Goal: Contribute content: Contribute content

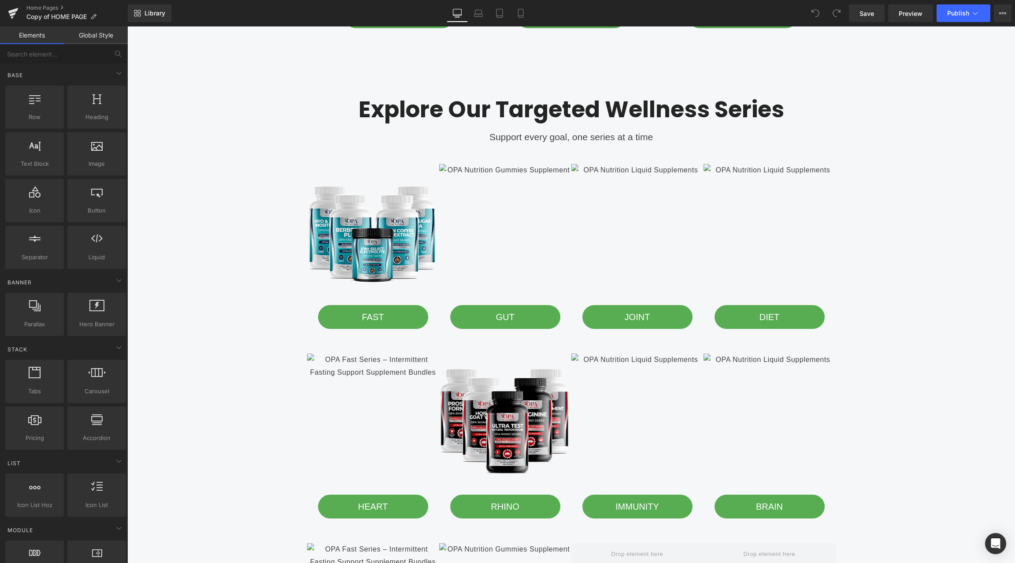
scroll to position [1005, 0]
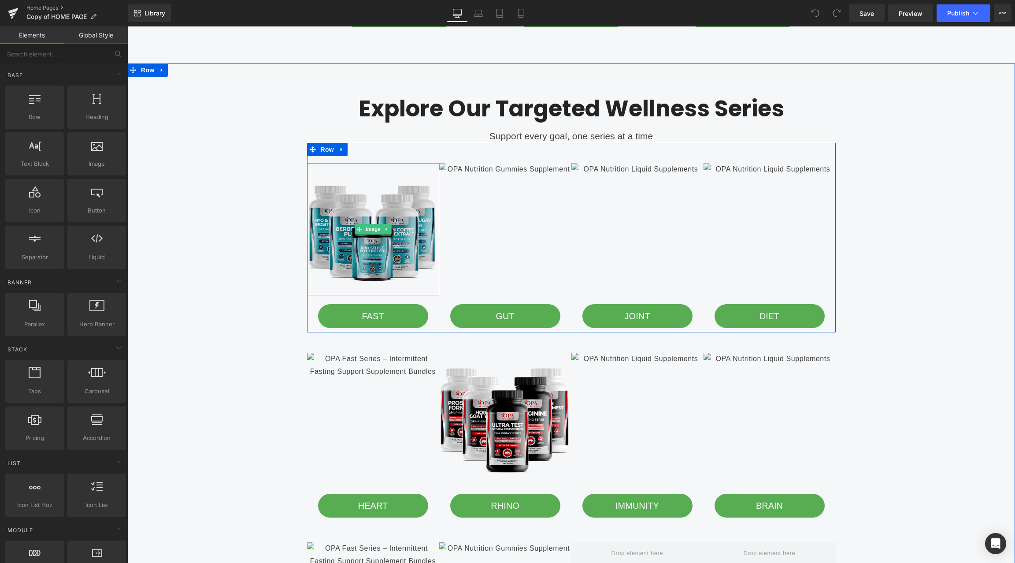
click at [348, 226] on img at bounding box center [373, 229] width 132 height 132
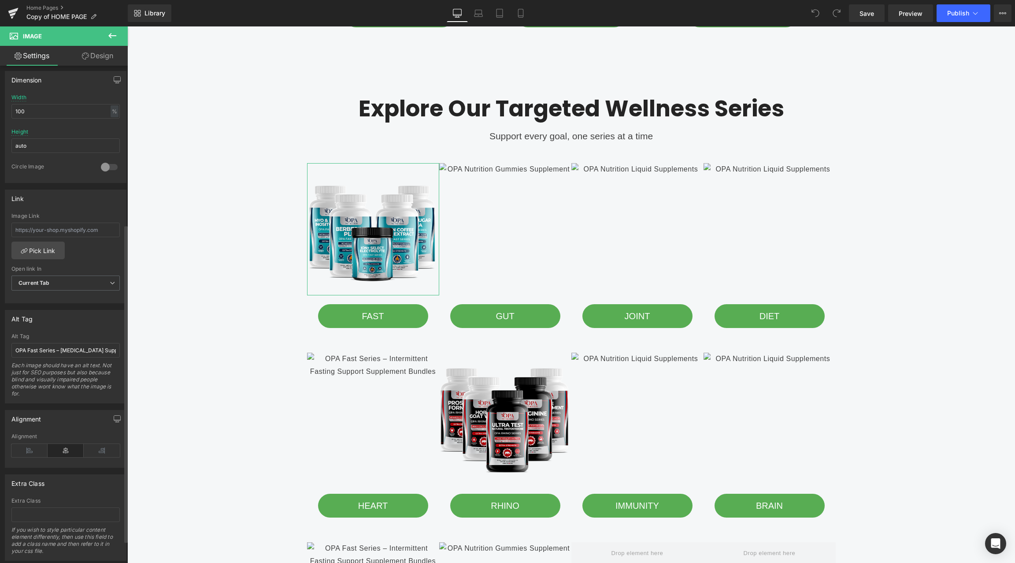
scroll to position [281, 0]
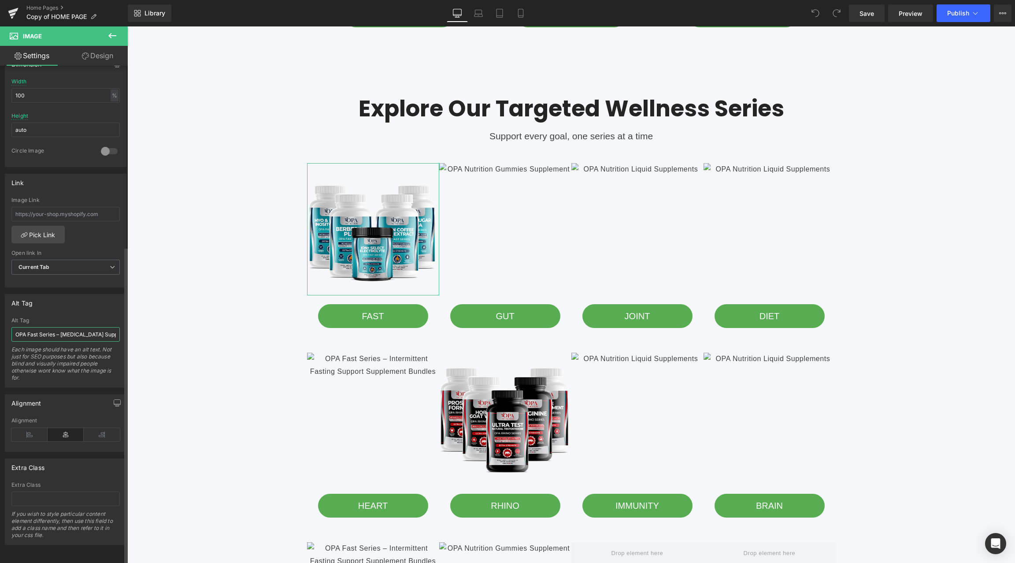
click at [63, 327] on input "OPA Fast Series – [MEDICAL_DATA] Support Supplement Bundles" at bounding box center [65, 334] width 108 height 15
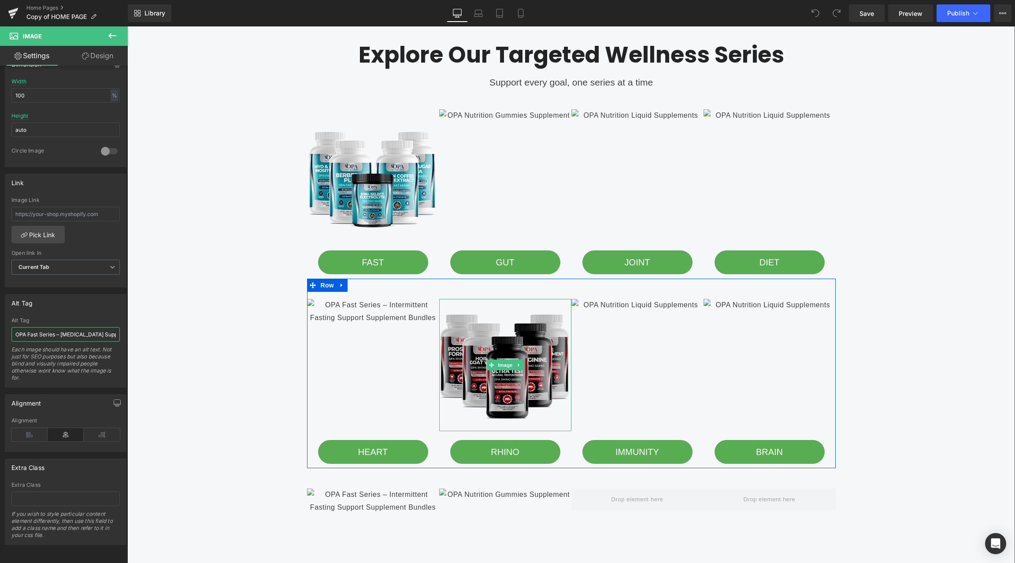
scroll to position [1095, 0]
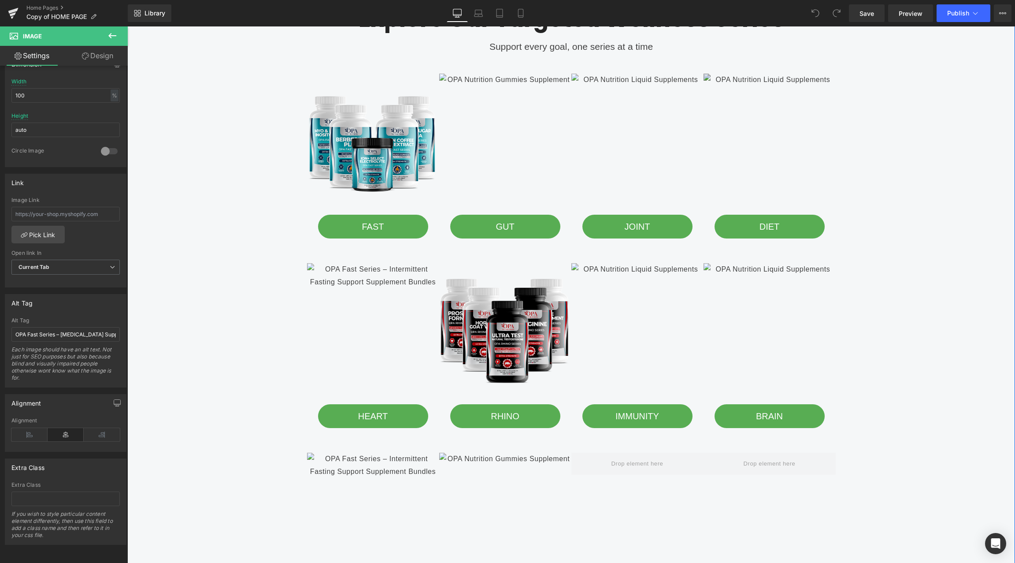
click at [762, 162] on img at bounding box center [770, 140] width 132 height 132
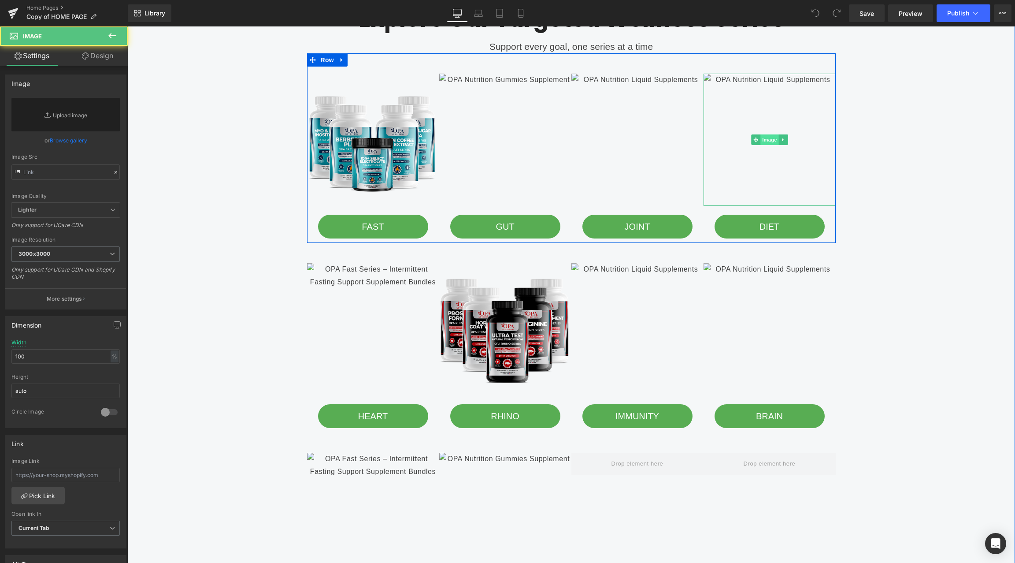
click at [768, 142] on span "Image" at bounding box center [770, 139] width 19 height 11
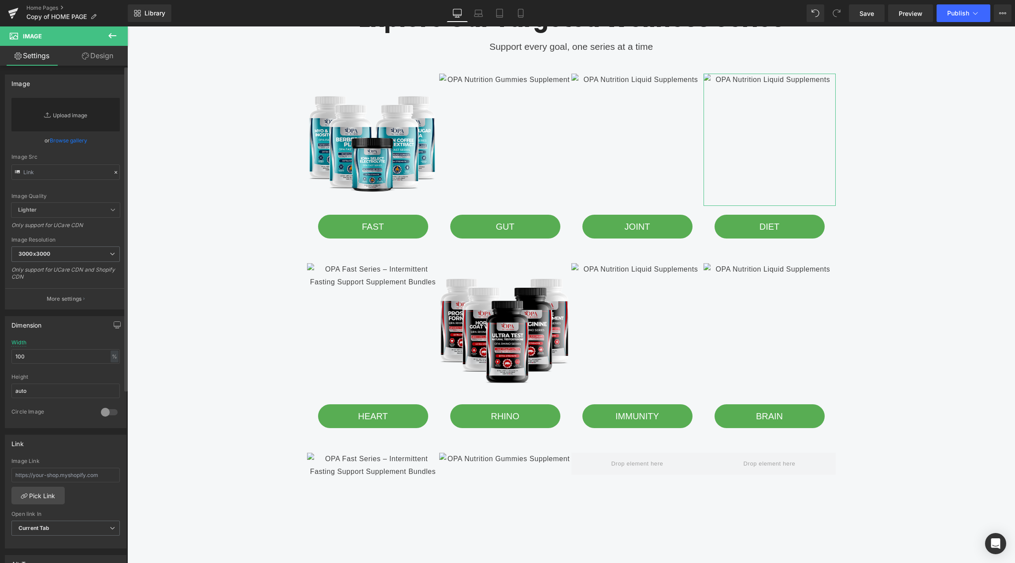
click at [51, 115] on link "Replace Image" at bounding box center [65, 114] width 108 height 33
type input "C:\fakepath\opa nutrition - opa diet series.png"
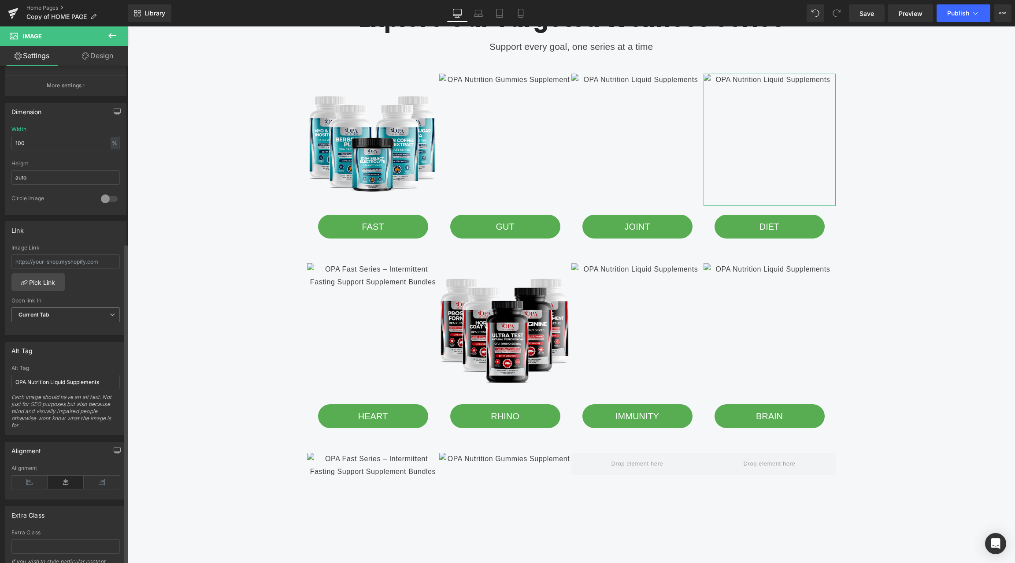
scroll to position [274, 0]
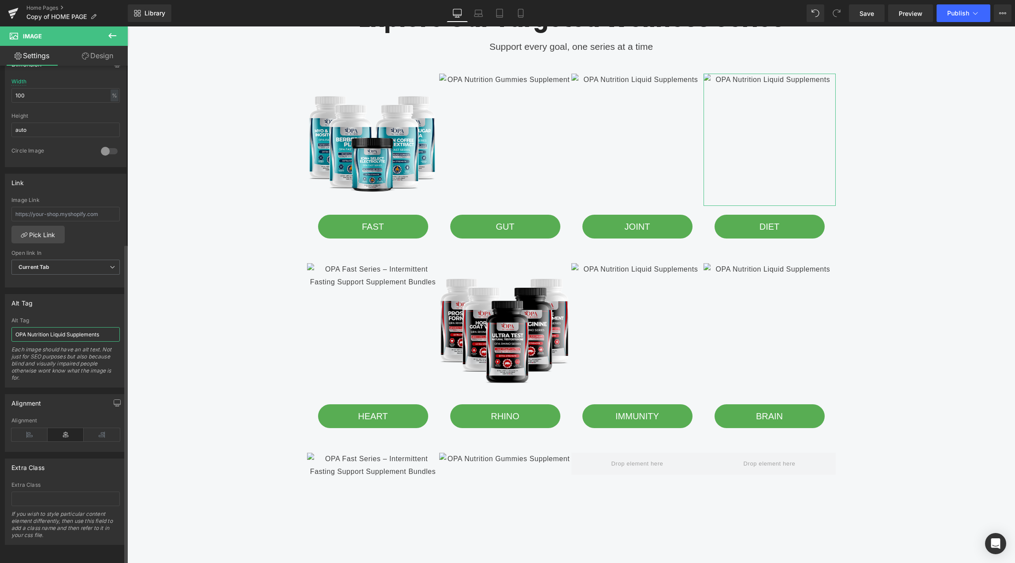
click at [76, 331] on input "OPA Nutrition Liquid Supplements" at bounding box center [65, 334] width 108 height 15
paste input "opa nutrition - opa diet series.png"
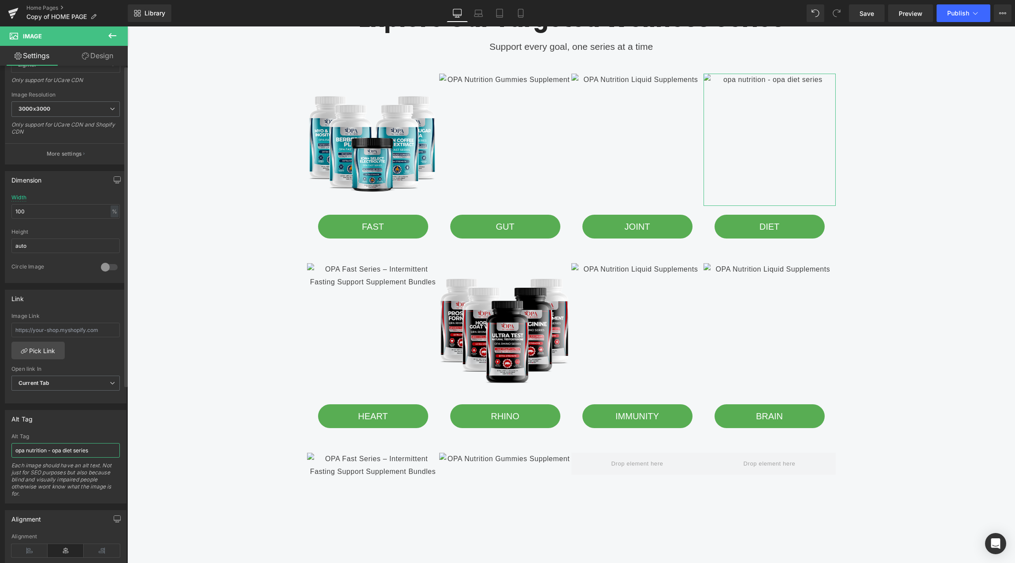
scroll to position [0, 0]
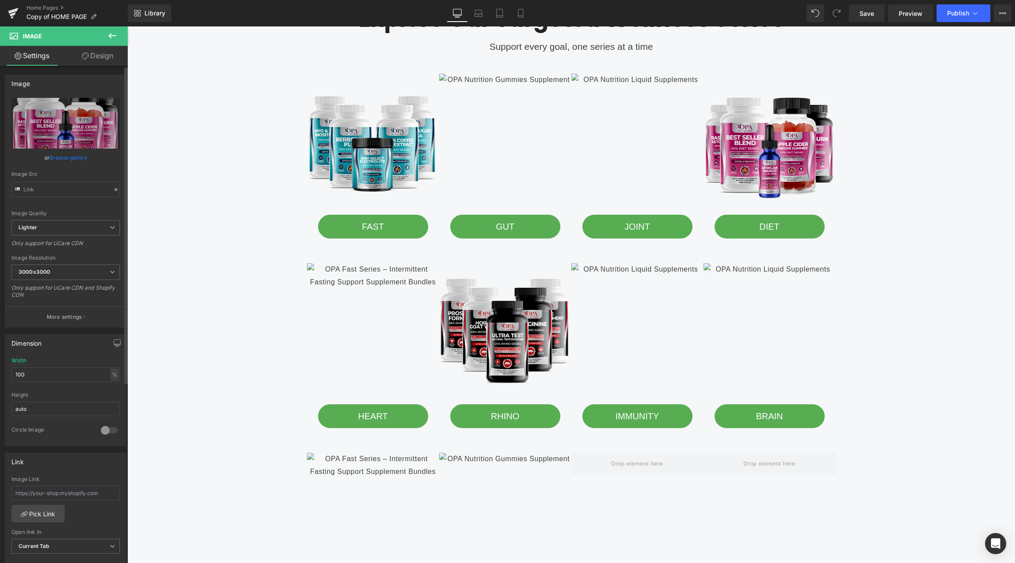
type input "opa nutrition - opa diet series"
click at [871, 14] on span "Save" at bounding box center [867, 13] width 15 height 9
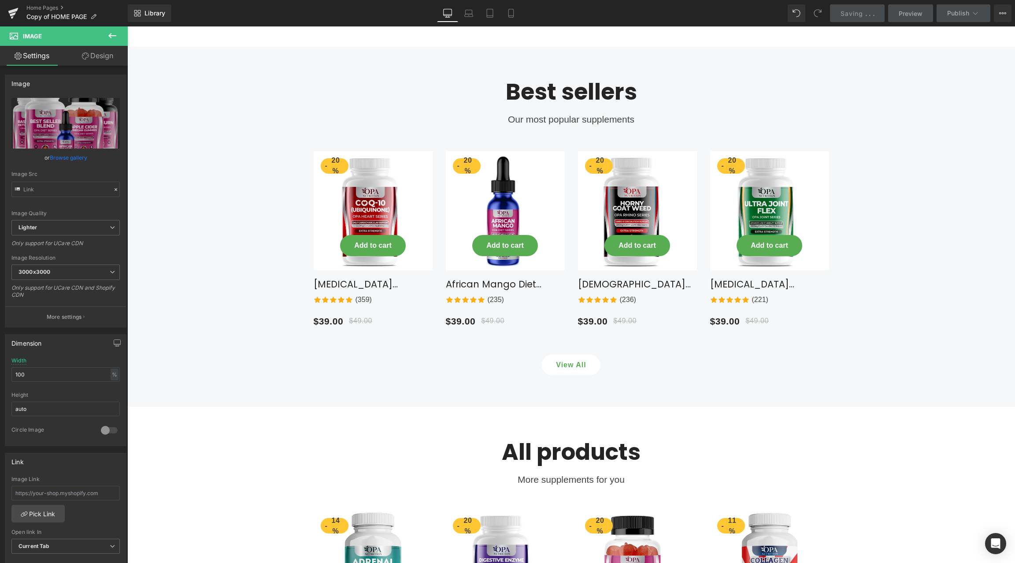
scroll to position [1854, 0]
